Goal: Check status

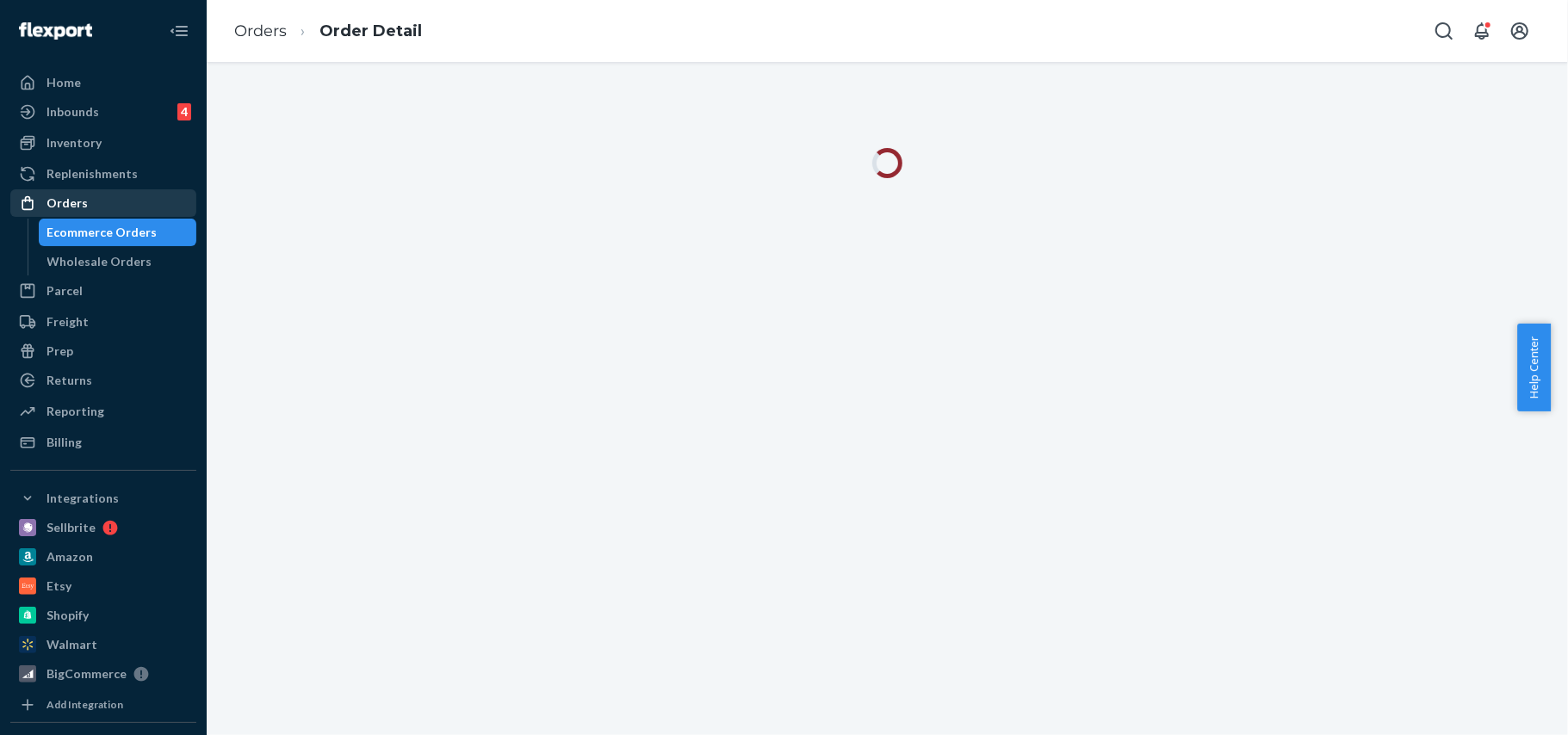
click at [60, 205] on div "Orders" at bounding box center [67, 203] width 41 height 17
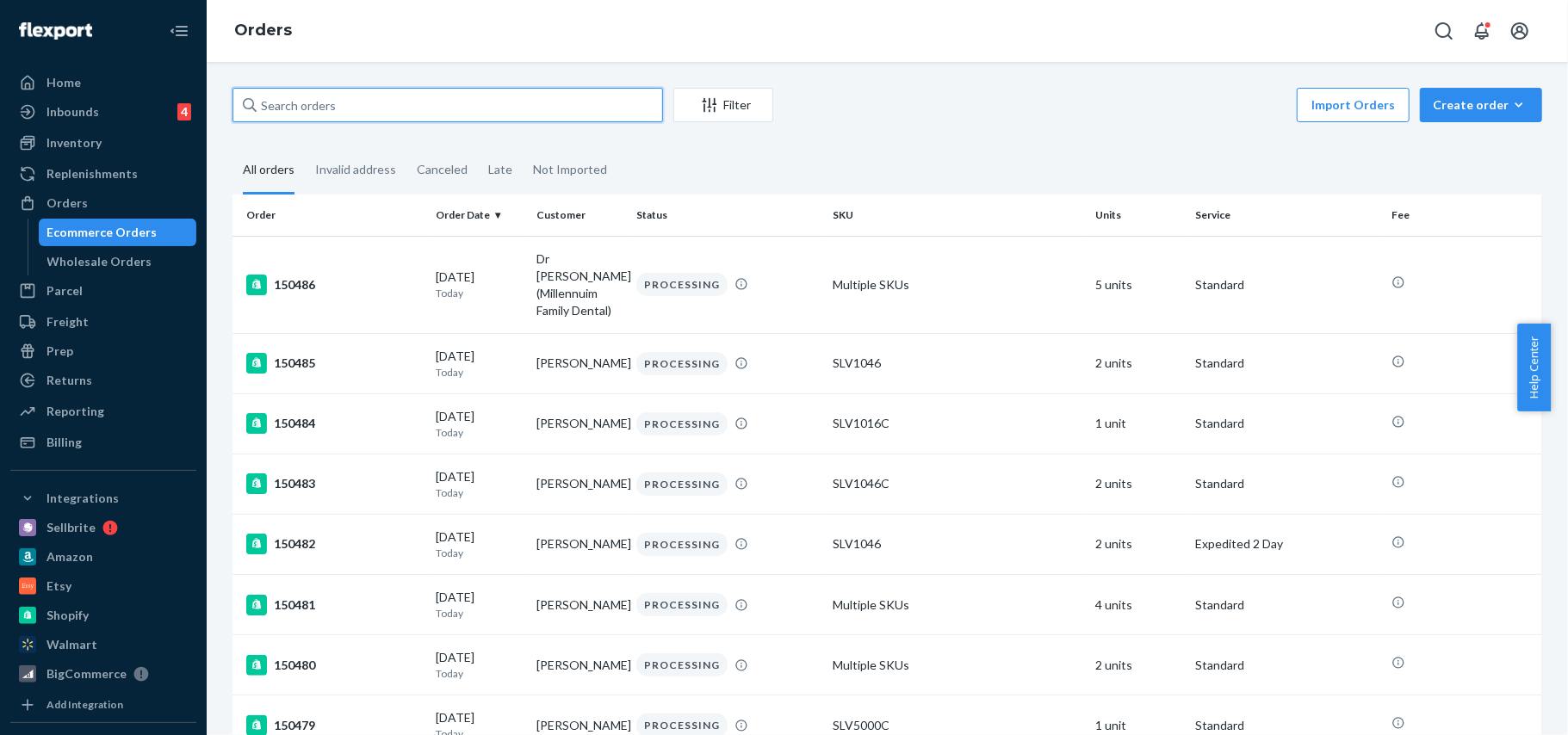
click at [317, 102] on input "text" at bounding box center [447, 105] width 430 height 34
paste input "[PERSON_NAME]"
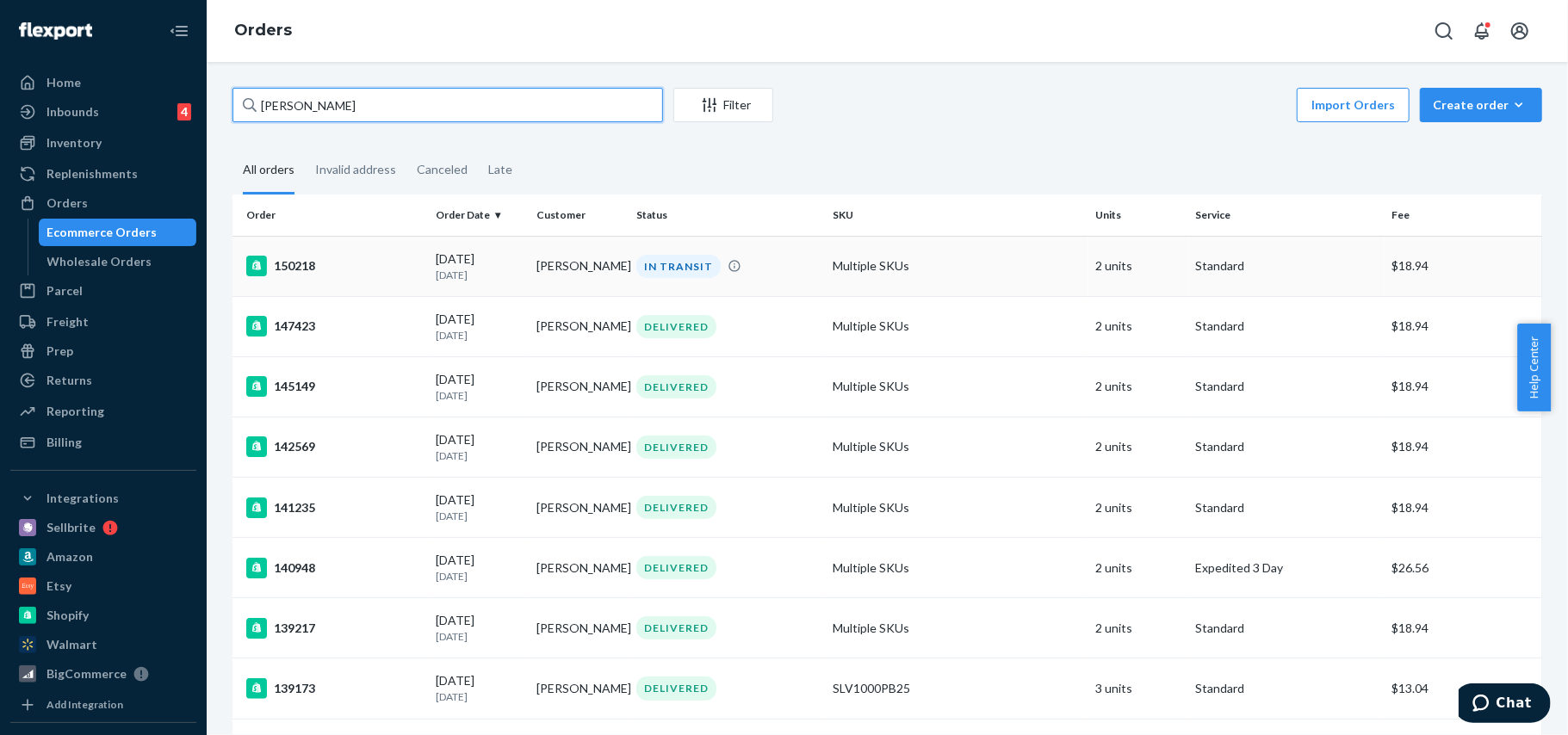
type input "[PERSON_NAME]"
click at [287, 265] on div "150218" at bounding box center [334, 266] width 176 height 21
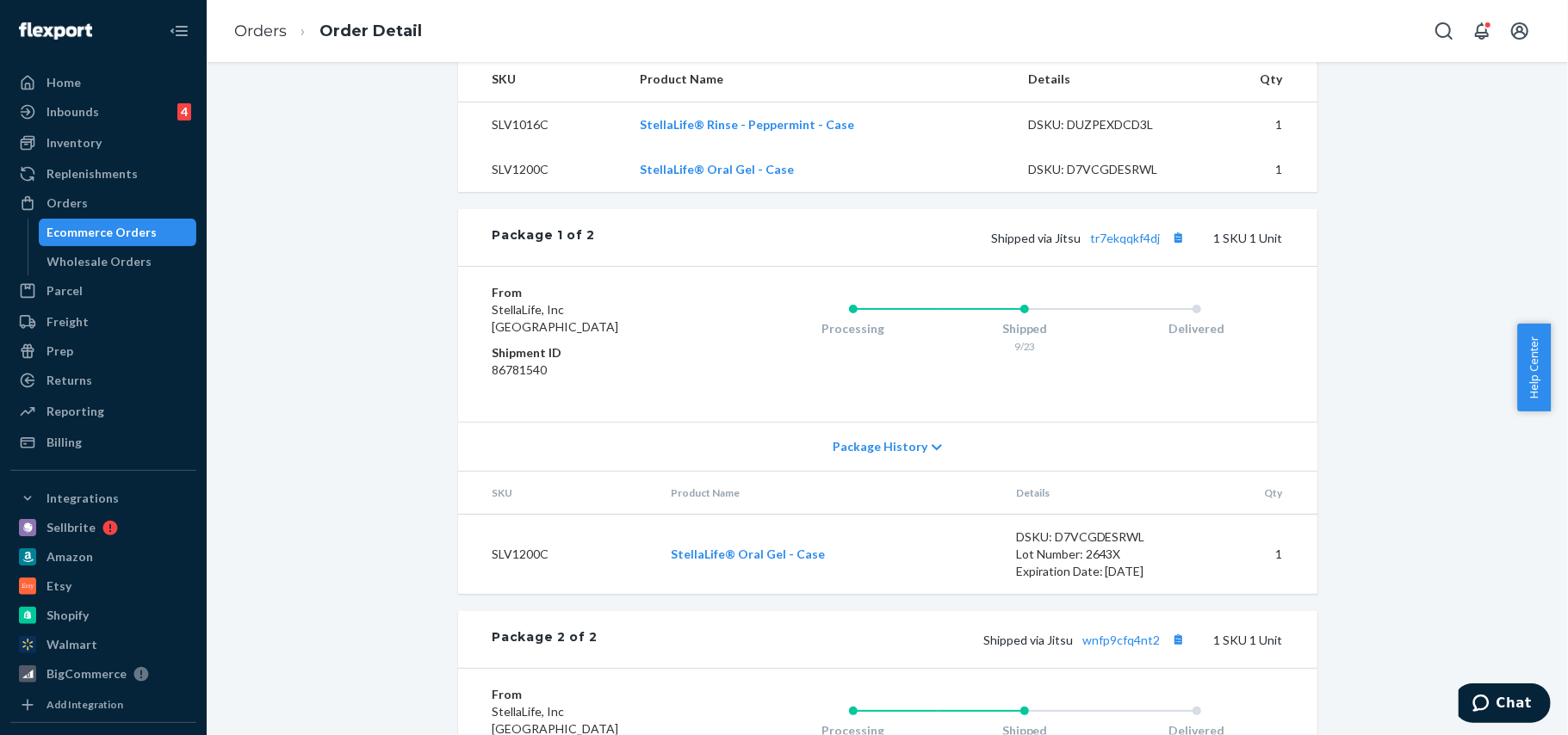
scroll to position [704, 0]
click at [1116, 243] on link "tr7ekqqkf4dj" at bounding box center [1126, 237] width 70 height 14
